Goal: Task Accomplishment & Management: Manage account settings

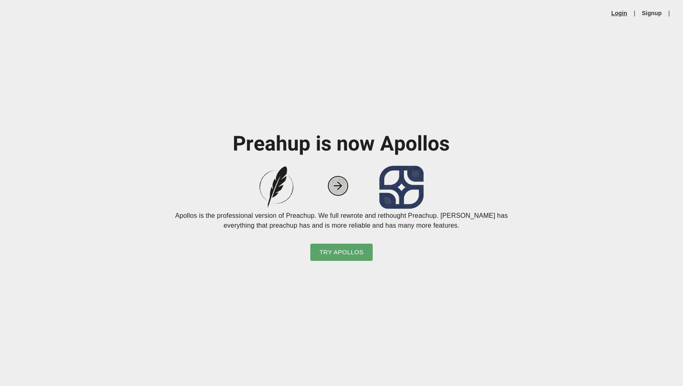
click at [614, 14] on link "Login" at bounding box center [620, 13] width 16 height 8
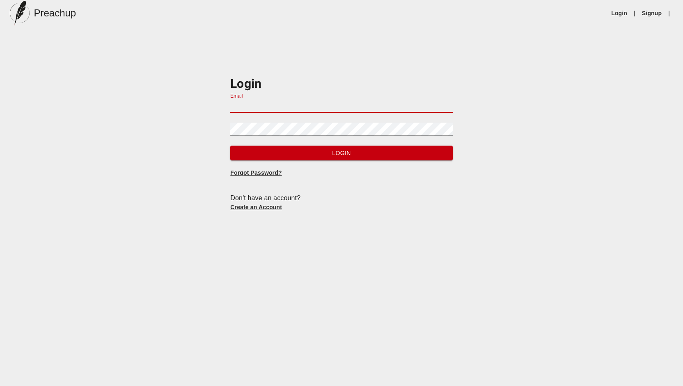
click at [415, 106] on input "Email" at bounding box center [341, 106] width 222 height 13
type input "[EMAIL_ADDRESS][DOMAIN_NAME]"
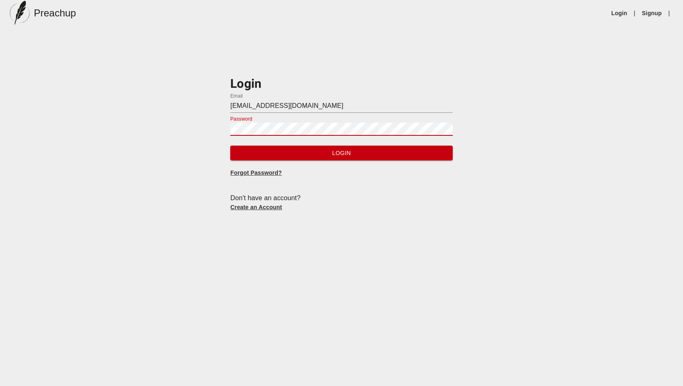
click at [230, 146] on button "Login" at bounding box center [341, 153] width 222 height 15
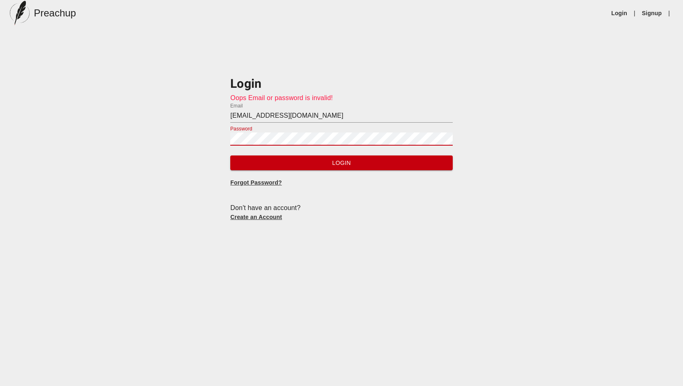
click at [230, 156] on button "Login" at bounding box center [341, 163] width 222 height 15
click at [266, 182] on link "Forgot Password?" at bounding box center [255, 182] width 51 height 7
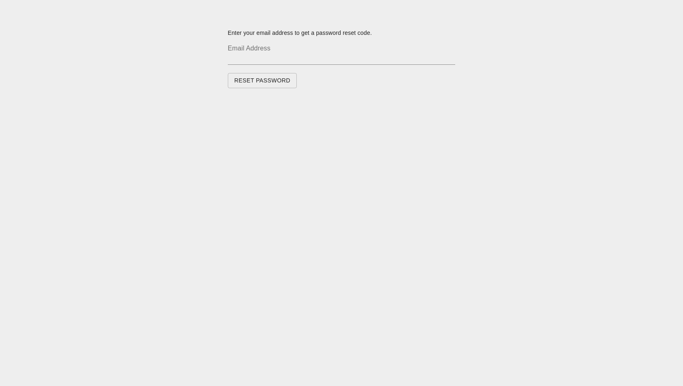
click at [332, 60] on input "text" at bounding box center [342, 58] width 228 height 13
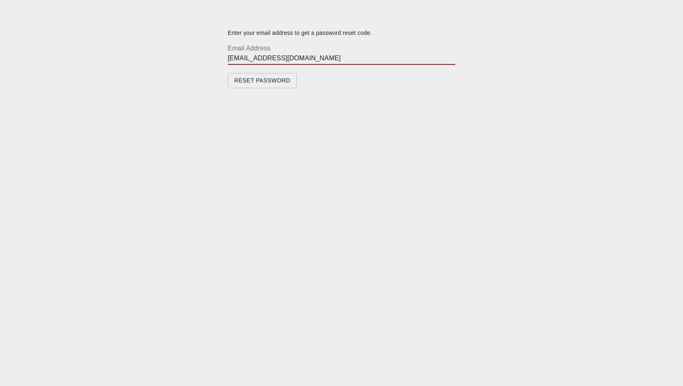
type input "[EMAIL_ADDRESS][DOMAIN_NAME]"
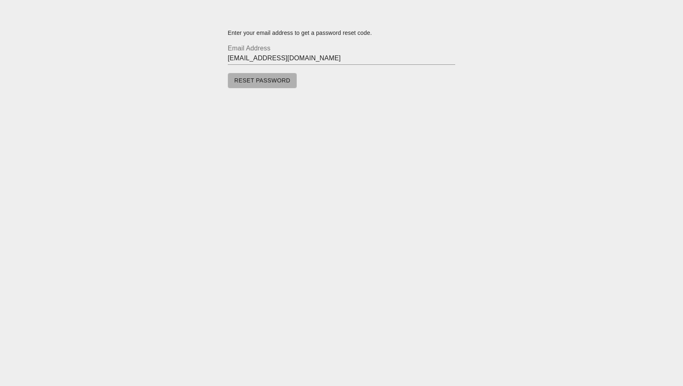
click at [277, 81] on span "Reset Password" at bounding box center [263, 81] width 56 height 10
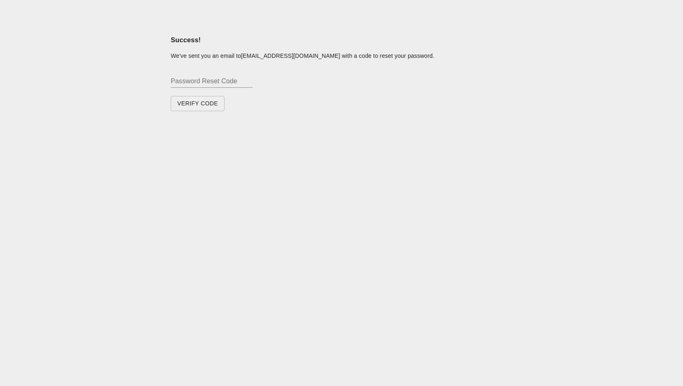
click at [225, 82] on input "text" at bounding box center [212, 81] width 82 height 13
click at [0, 361] on div "Success! We've sent you an email to [EMAIL_ADDRESS][DOMAIN_NAME] with a code to…" at bounding box center [341, 203] width 683 height 348
click at [210, 82] on input "text" at bounding box center [212, 81] width 82 height 13
click at [185, 106] on span "Verify Code" at bounding box center [197, 104] width 41 height 10
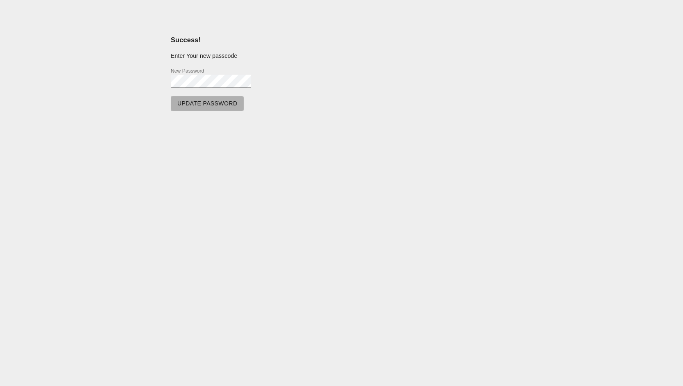
click at [191, 110] on button "Update Password" at bounding box center [207, 103] width 73 height 15
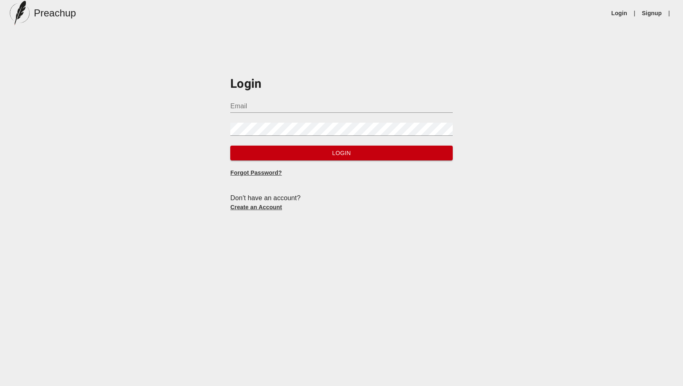
click at [352, 108] on input "Email" at bounding box center [341, 106] width 222 height 13
type input "[EMAIL_ADDRESS][DOMAIN_NAME]"
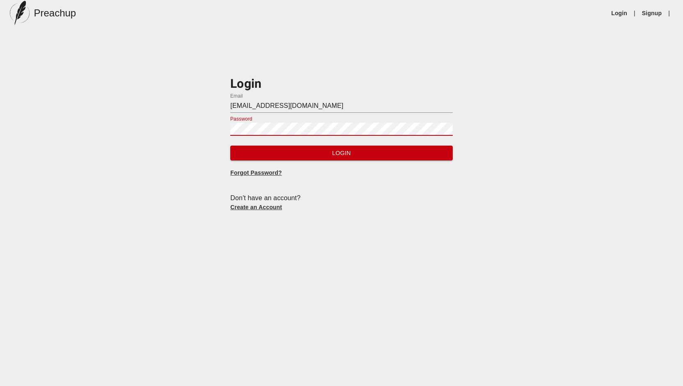
click at [230, 146] on button "Login" at bounding box center [341, 153] width 222 height 15
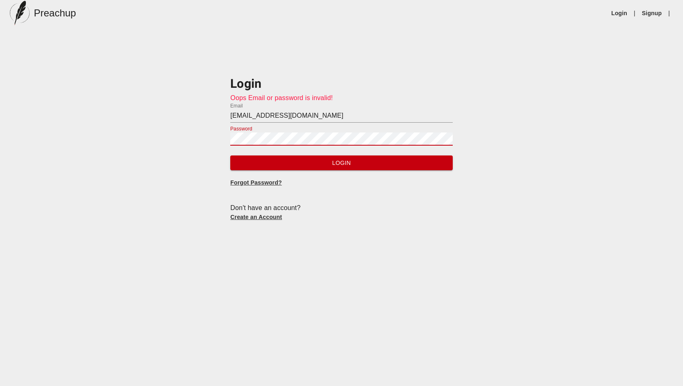
click at [324, 161] on span "Login" at bounding box center [341, 163] width 209 height 10
click at [251, 183] on link "Forgot Password?" at bounding box center [255, 182] width 51 height 7
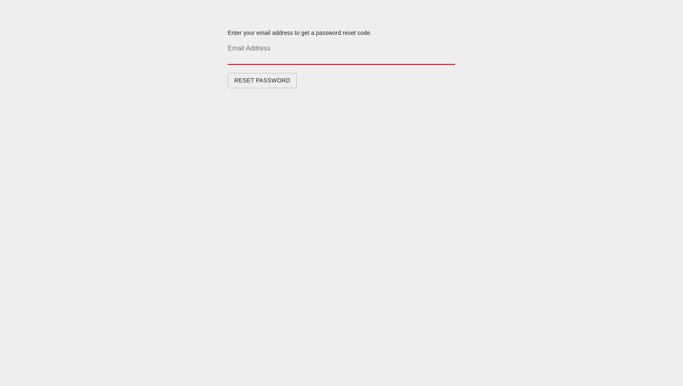
click at [375, 59] on input "text" at bounding box center [342, 58] width 228 height 13
type input "[EMAIL_ADDRESS][DOMAIN_NAME]"
click at [281, 80] on span "Reset Password" at bounding box center [263, 81] width 56 height 10
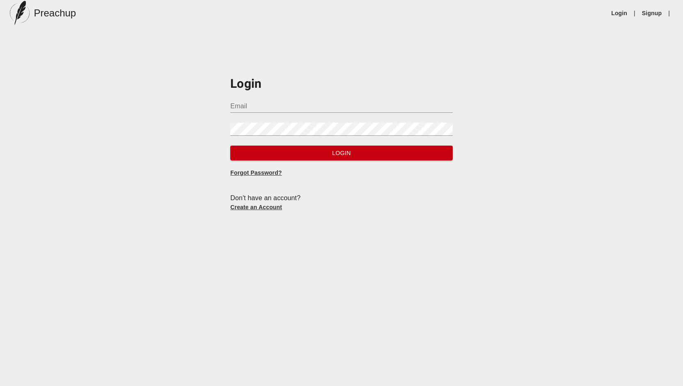
click at [253, 106] on input "Email" at bounding box center [341, 106] width 222 height 13
type input "[EMAIL_ADDRESS][DOMAIN_NAME]"
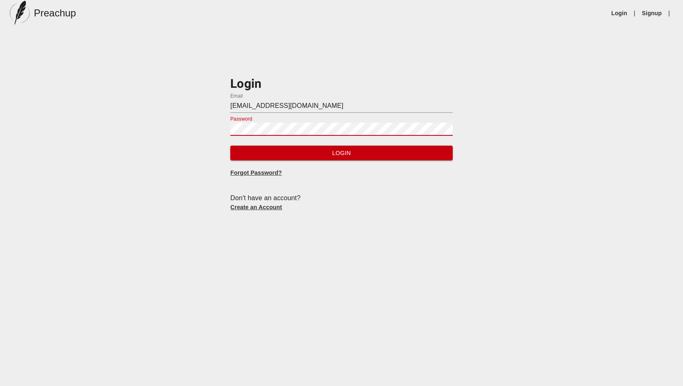
click at [230, 146] on button "Login" at bounding box center [341, 153] width 222 height 15
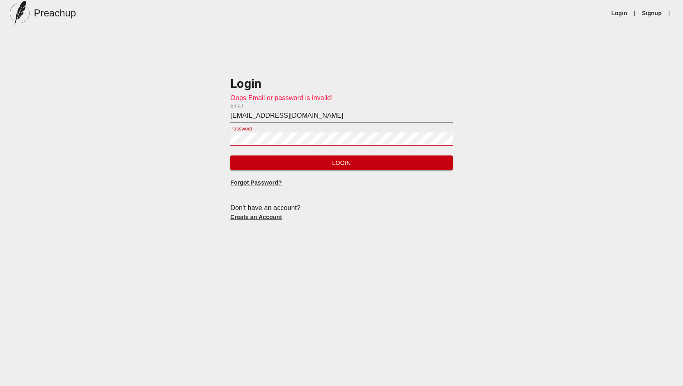
click at [230, 156] on button "Login" at bounding box center [341, 163] width 222 height 15
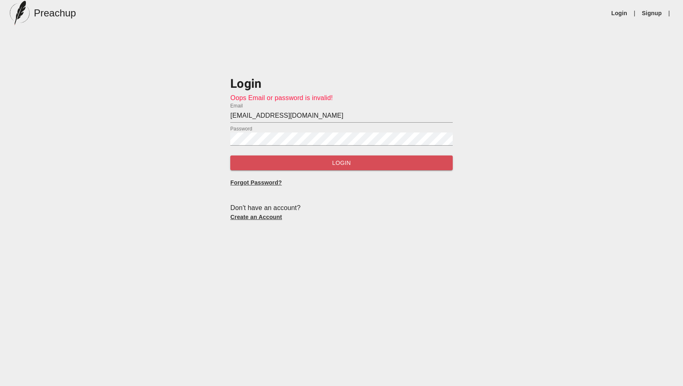
click at [272, 167] on span "Login" at bounding box center [341, 163] width 209 height 10
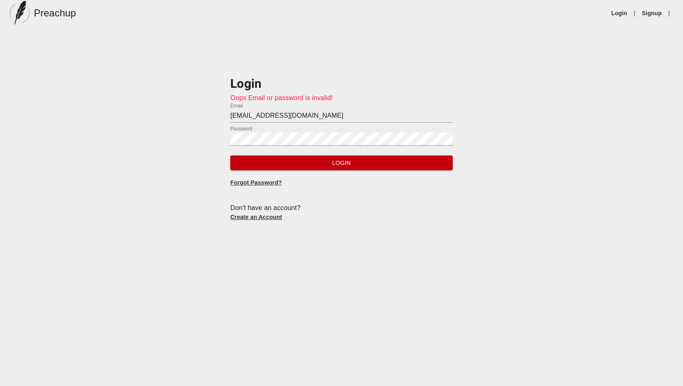
click at [63, 17] on h5 "Preachup" at bounding box center [55, 13] width 42 height 13
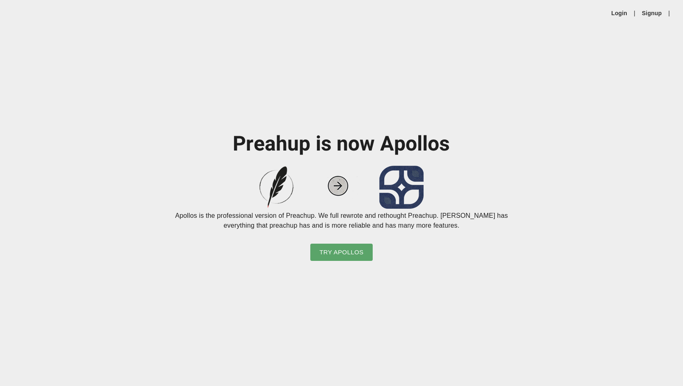
click at [349, 253] on span "Try Apollos" at bounding box center [342, 252] width 44 height 11
